Goal: Consume media (video, audio)

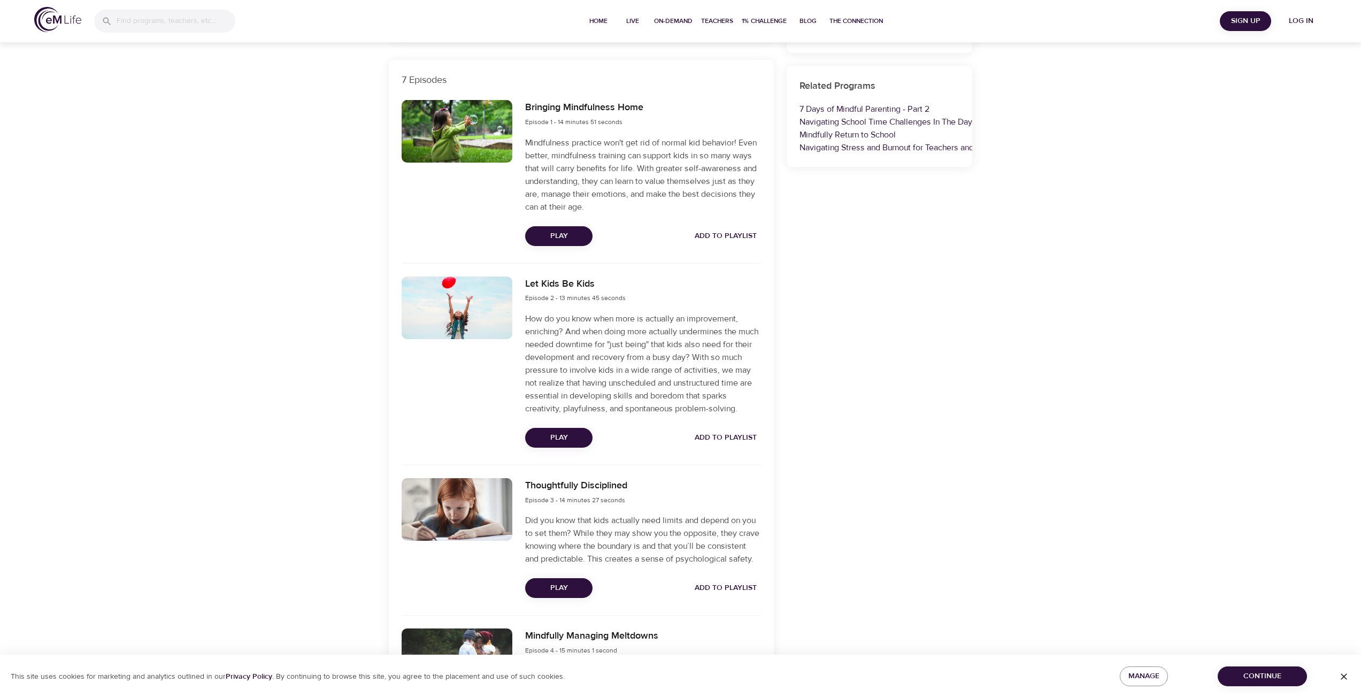
scroll to position [374, 0]
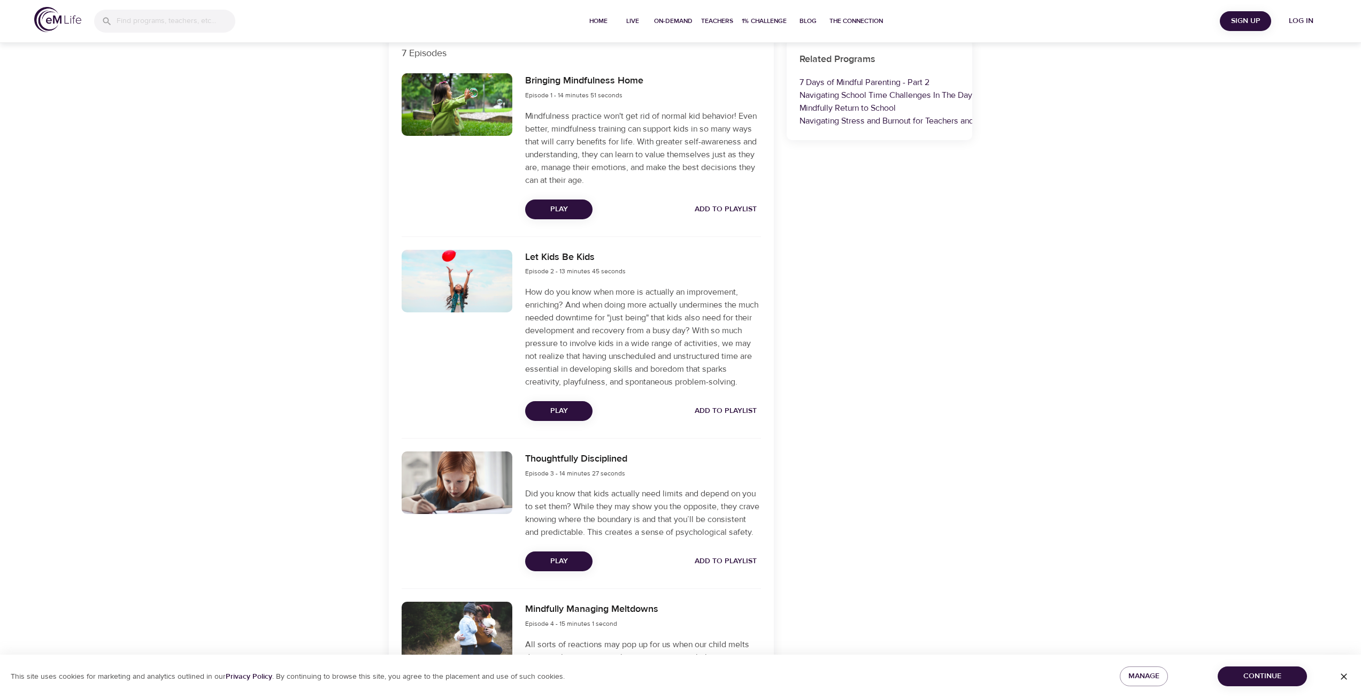
click at [554, 418] on span "Play" at bounding box center [559, 410] width 50 height 13
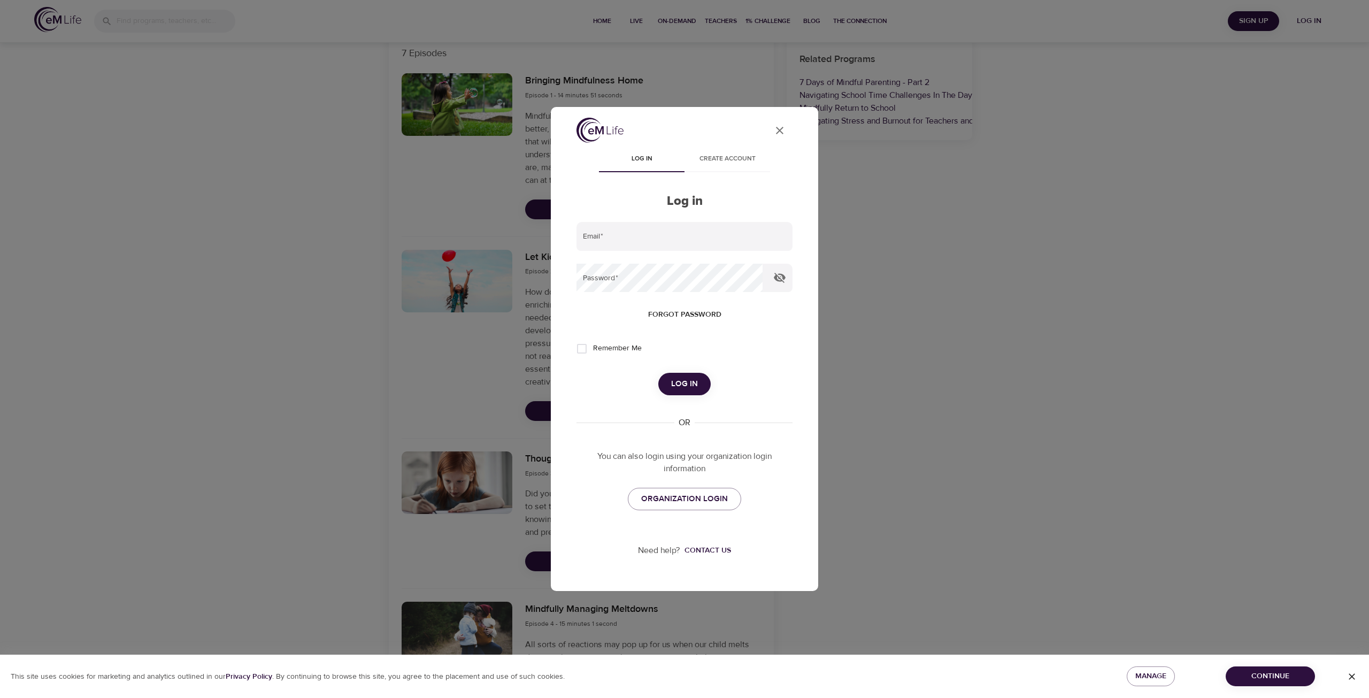
type input "[PERSON_NAME][EMAIL_ADDRESS][DOMAIN_NAME]"
click at [638, 352] on span "Remember Me" at bounding box center [617, 348] width 49 height 11
click at [593, 352] on input "Remember Me" at bounding box center [581, 348] width 22 height 22
checkbox input "true"
click at [685, 387] on span "Log in" at bounding box center [684, 384] width 27 height 14
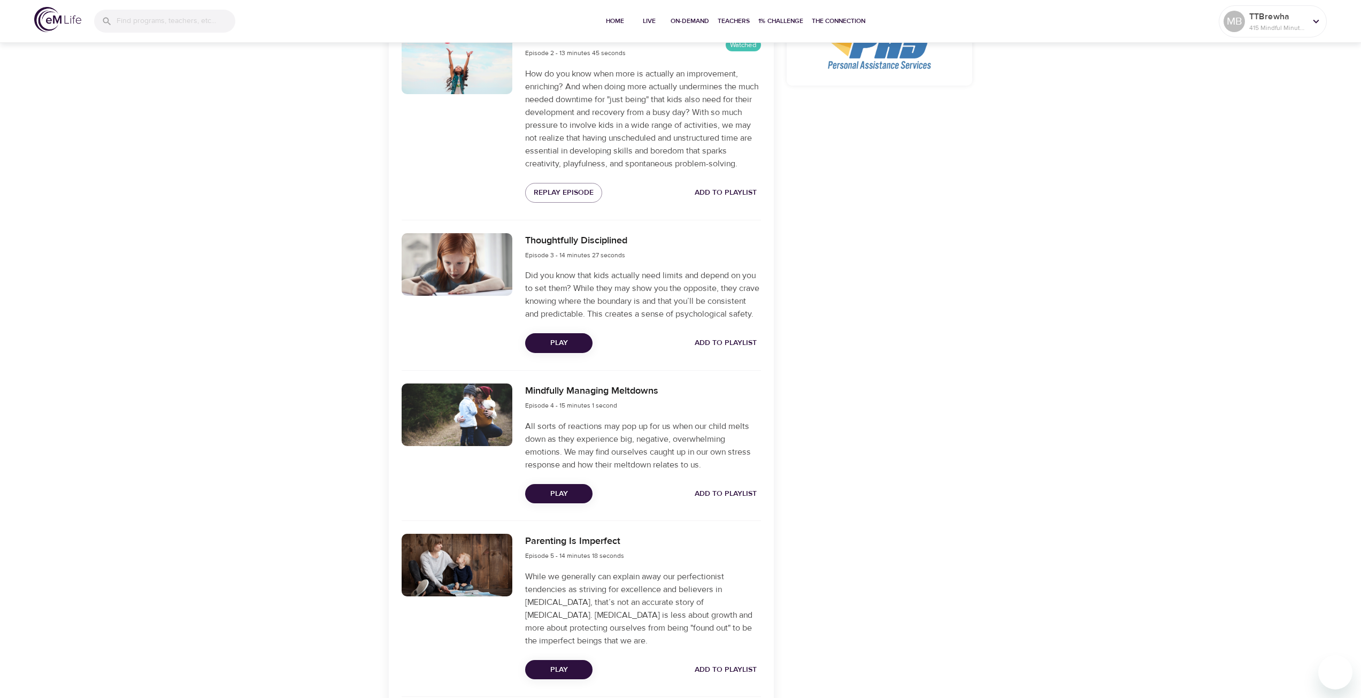
scroll to position [588, 0]
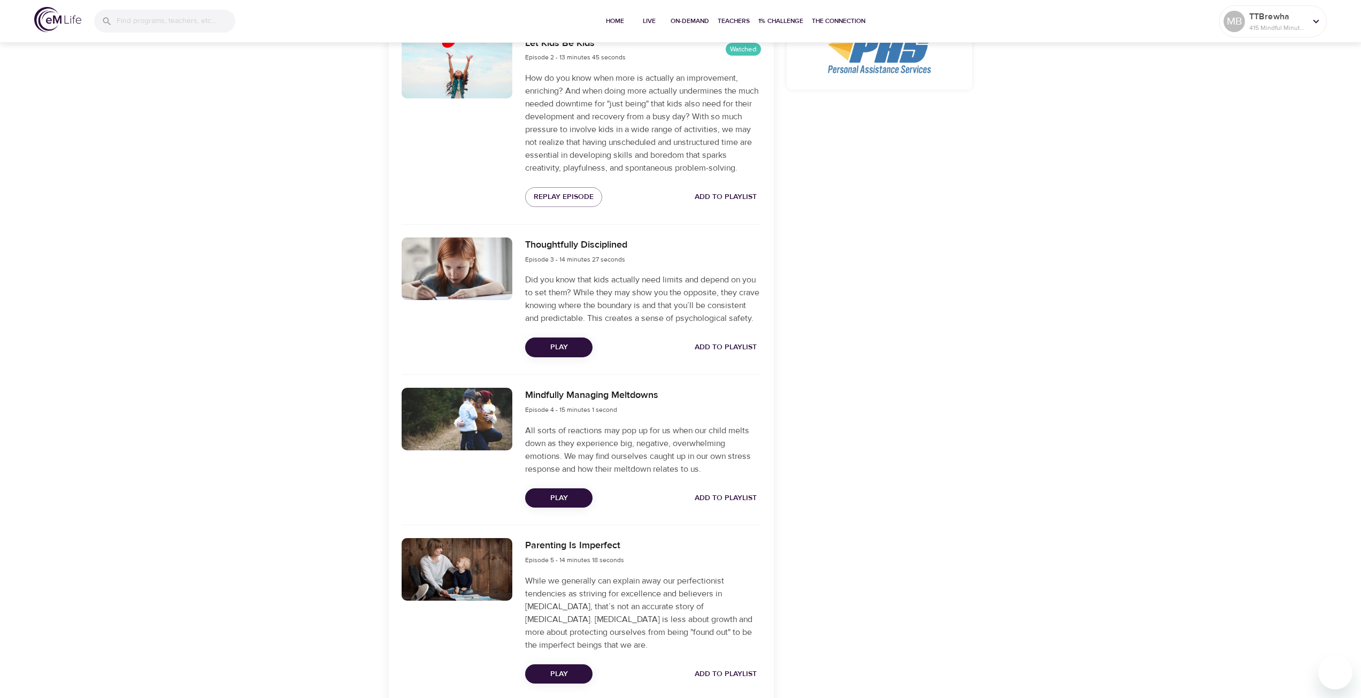
click at [567, 354] on span "Play" at bounding box center [559, 347] width 50 height 13
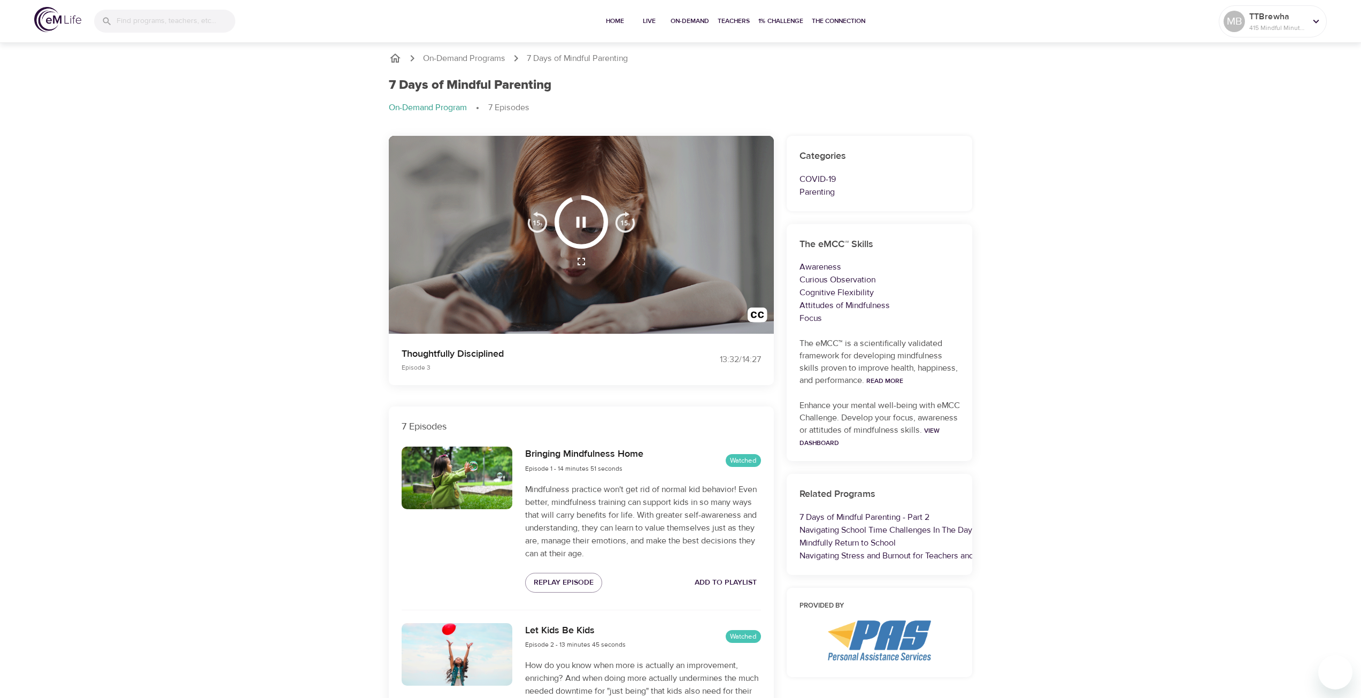
scroll to position [0, 0]
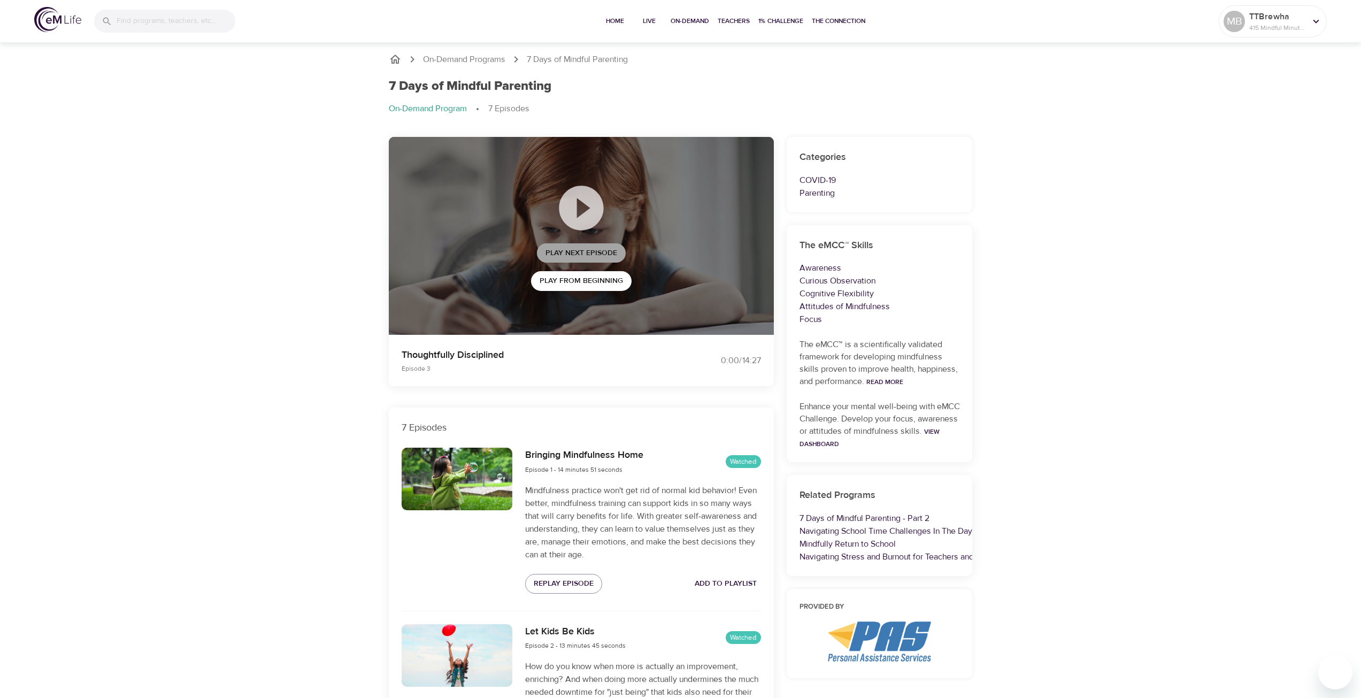
click at [576, 254] on span "Play Next Episode" at bounding box center [581, 252] width 72 height 13
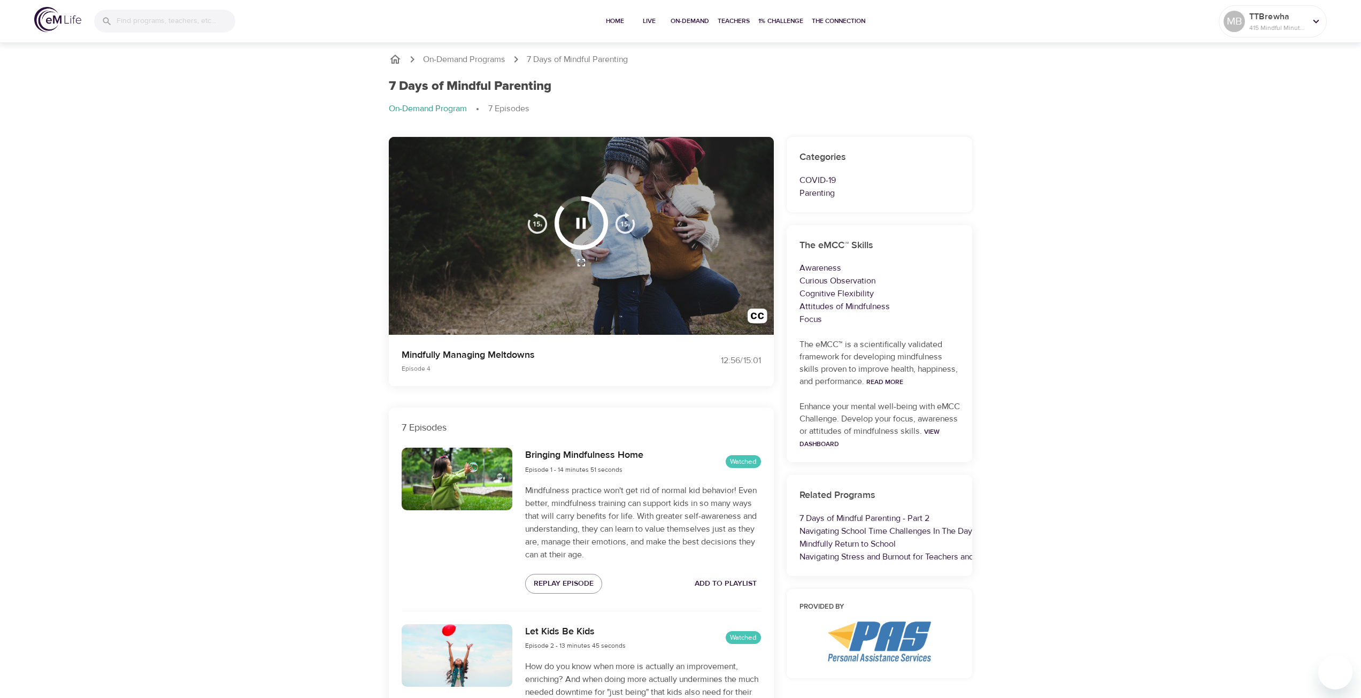
click at [582, 222] on icon "button" at bounding box center [581, 223] width 19 height 19
